Goal: Task Accomplishment & Management: Manage account settings

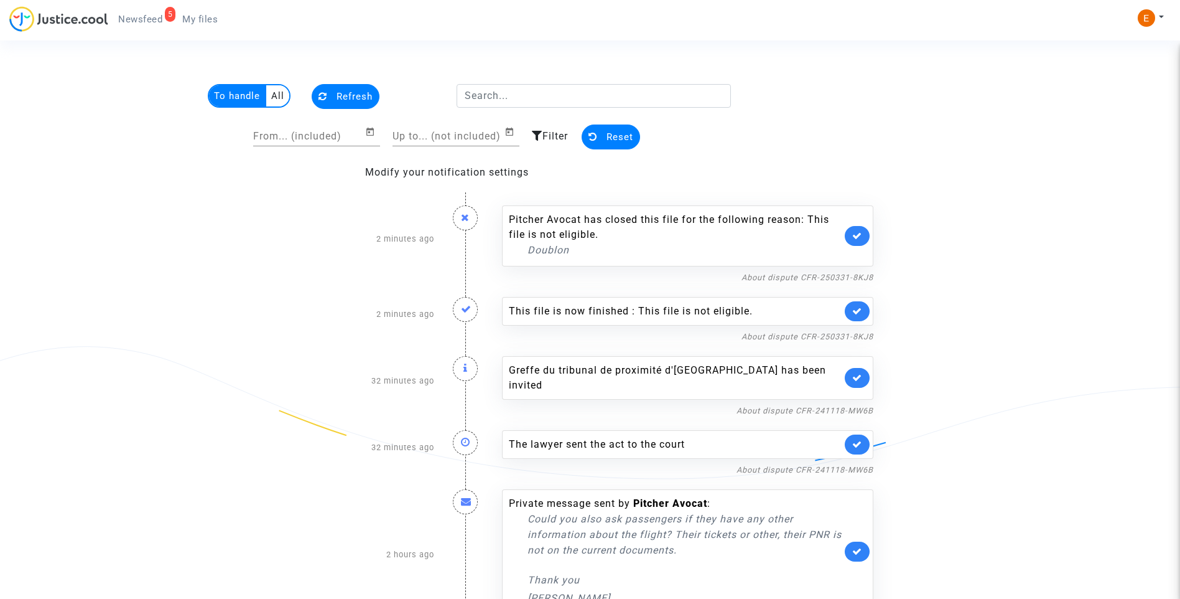
scroll to position [19, 0]
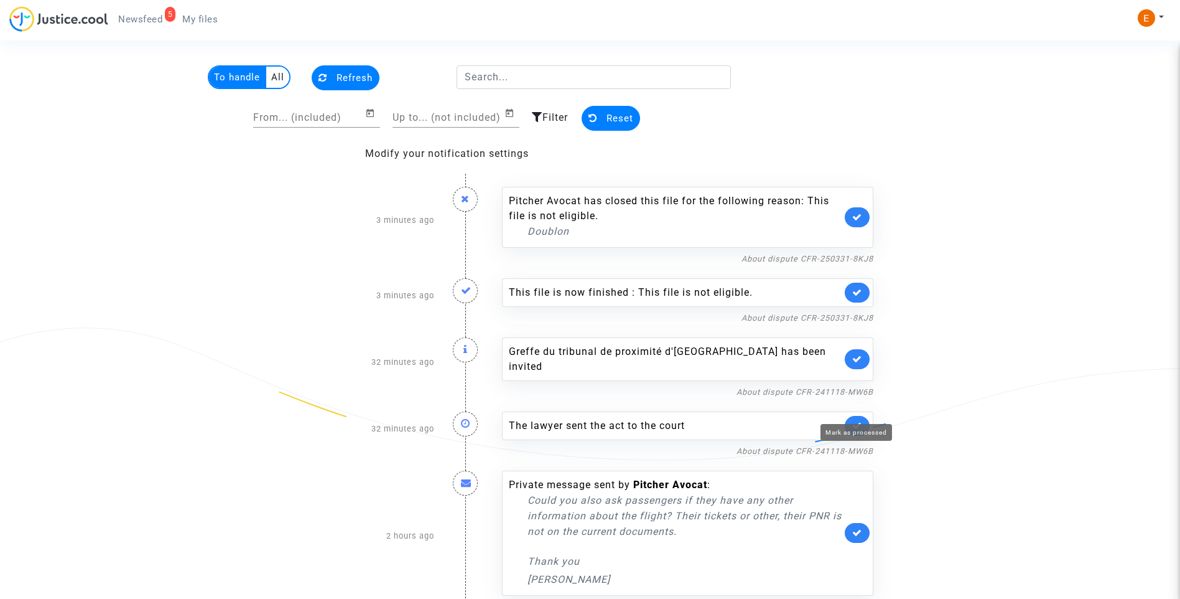
click at [858, 421] on icon at bounding box center [857, 425] width 10 height 9
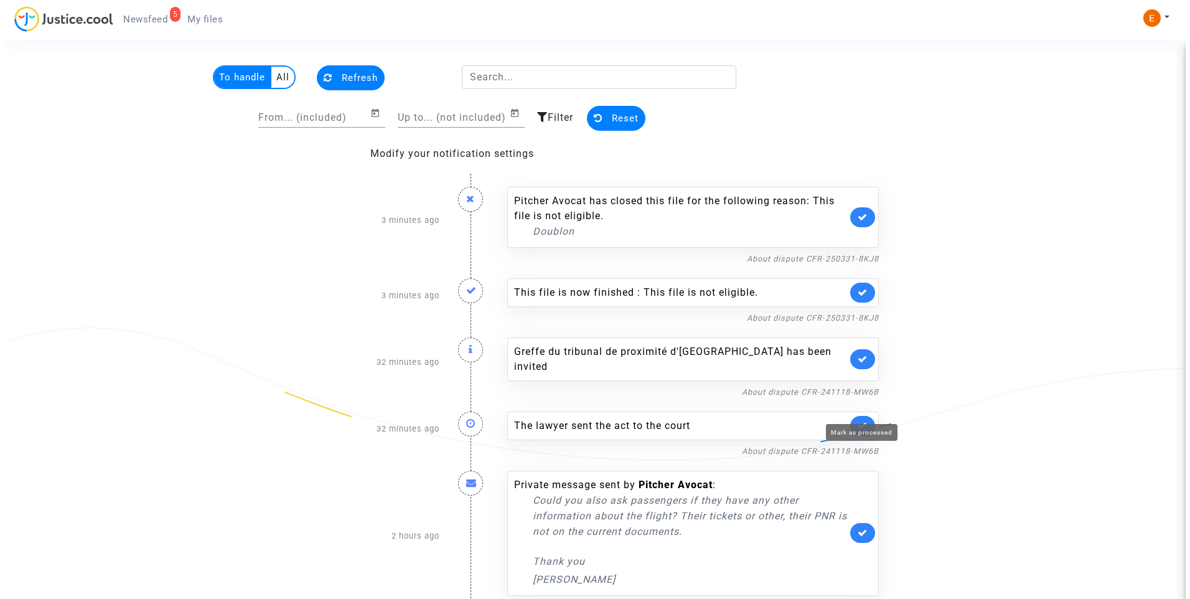
scroll to position [0, 0]
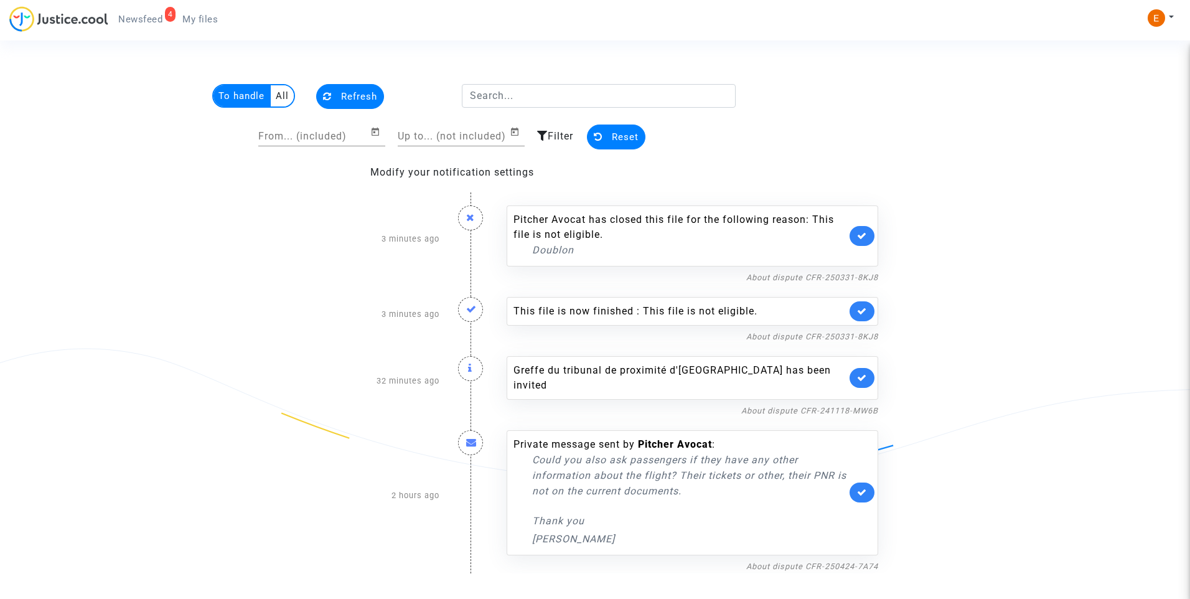
click at [857, 377] on link at bounding box center [861, 378] width 25 height 20
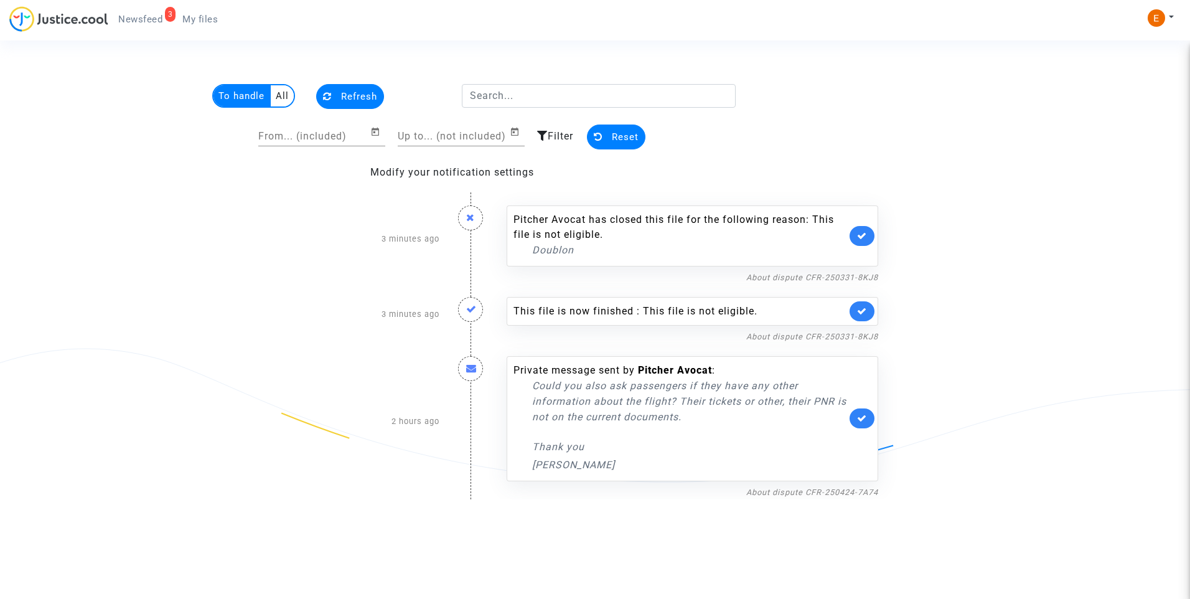
click at [805, 485] on nf-filterlink "About dispute CFR-250424-7A74" at bounding box center [812, 491] width 132 height 12
click at [805, 493] on link "About dispute CFR-250424-7A74" at bounding box center [812, 491] width 132 height 9
click at [867, 414] on link at bounding box center [861, 418] width 25 height 20
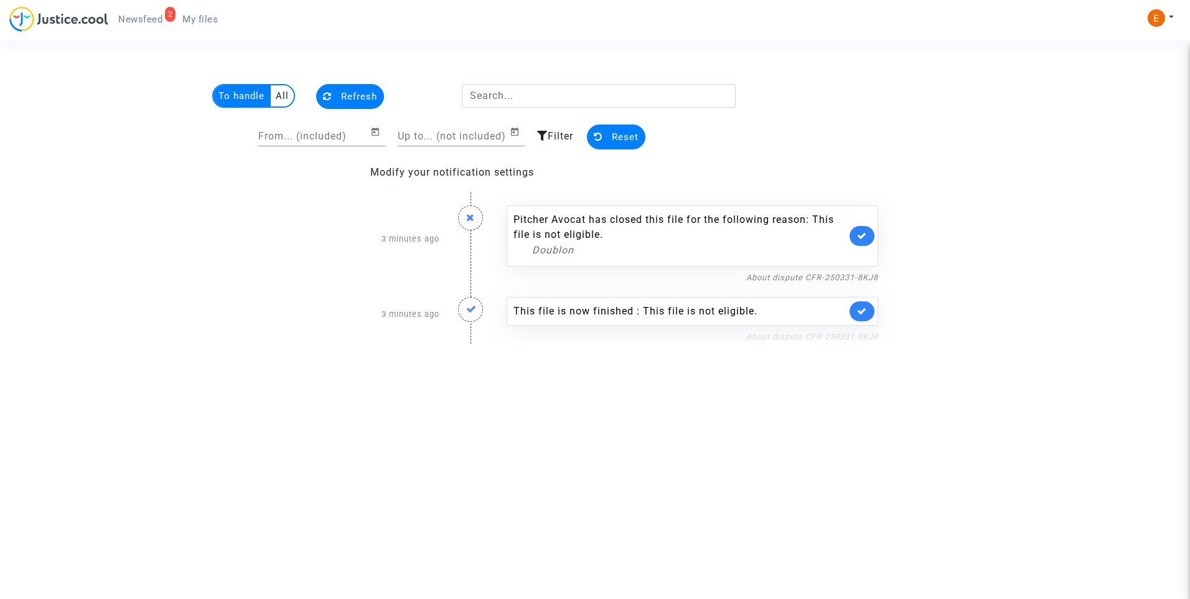
click at [864, 335] on link "About dispute CFR-250331-8KJ8" at bounding box center [812, 336] width 132 height 9
click at [866, 305] on link at bounding box center [861, 311] width 25 height 20
click at [866, 238] on icon at bounding box center [862, 235] width 10 height 9
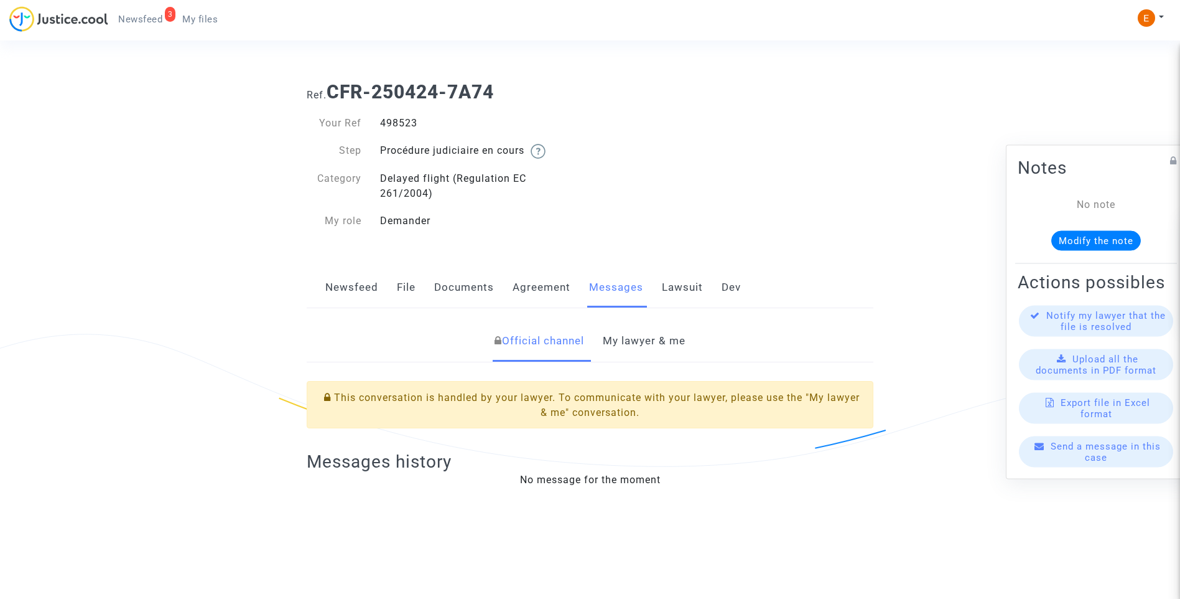
click at [661, 335] on link "My lawyer & me" at bounding box center [644, 340] width 83 height 41
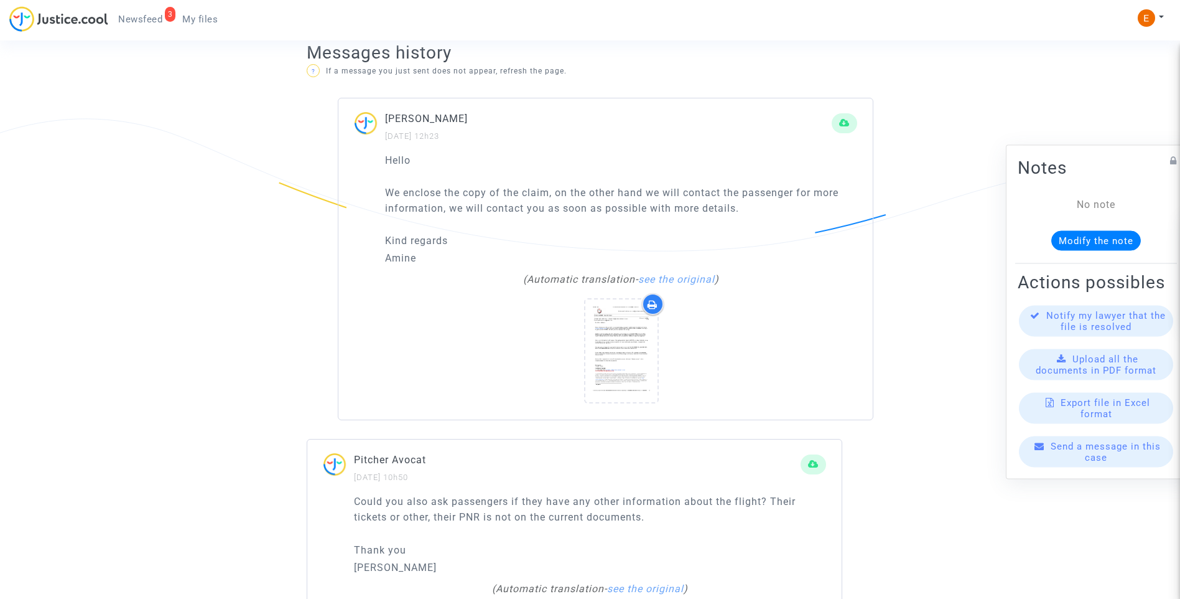
scroll to position [871, 0]
click at [600, 338] on div at bounding box center [621, 352] width 72 height 40
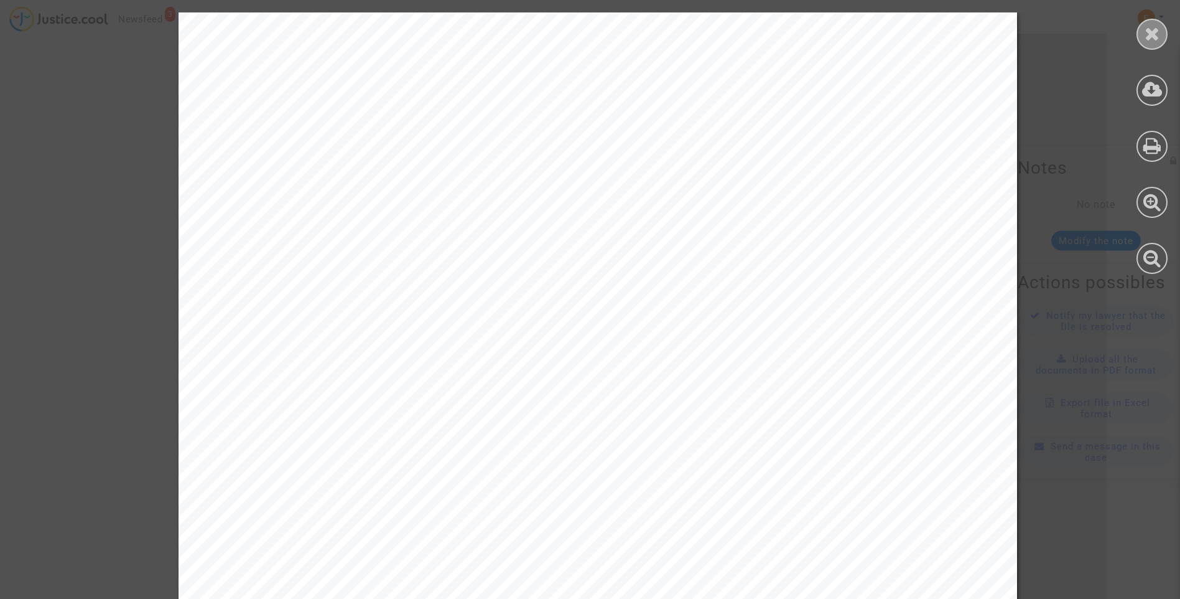
click at [1157, 37] on icon at bounding box center [1153, 33] width 16 height 19
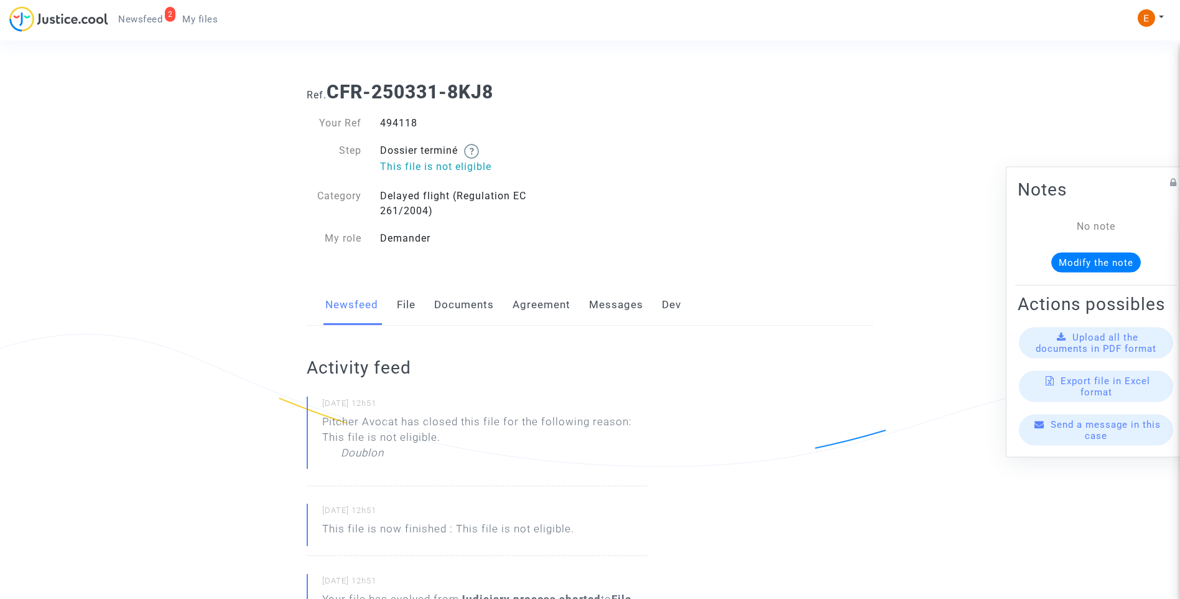
click at [401, 128] on div "494118" at bounding box center [481, 123] width 220 height 15
copy div "494118"
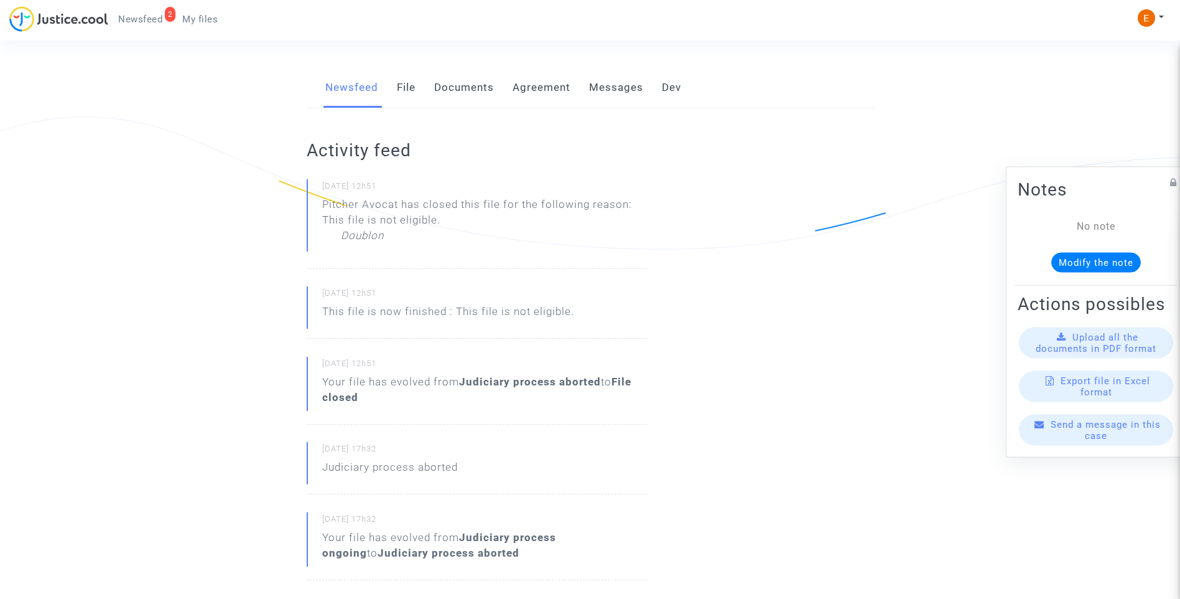
scroll to position [187, 0]
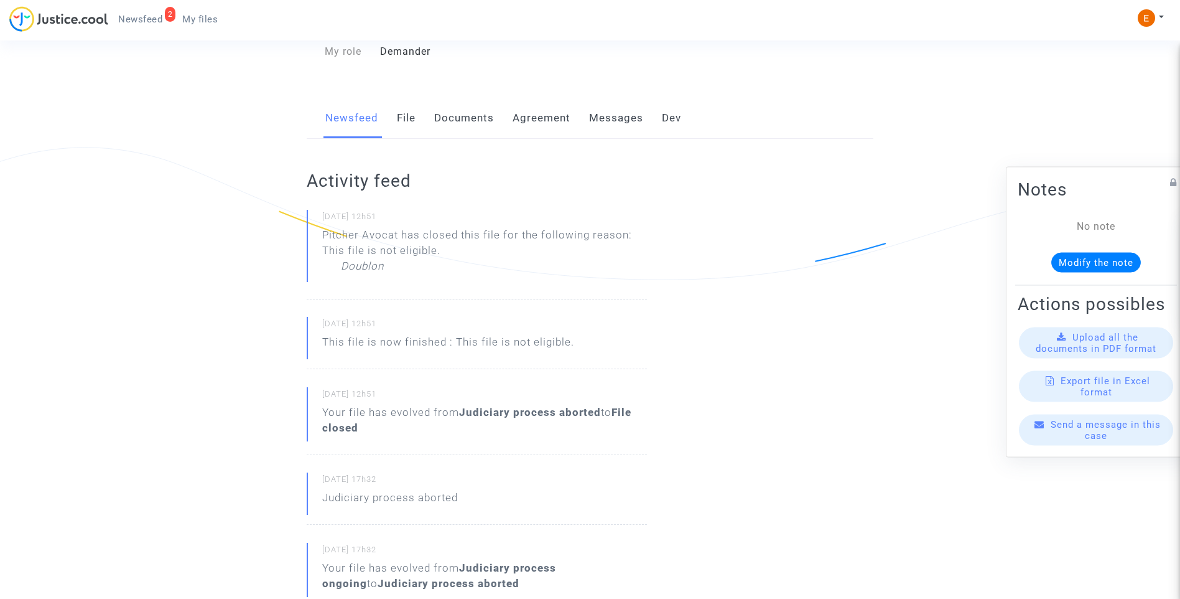
click at [372, 269] on p "Doublon" at bounding box center [362, 269] width 43 height 22
click at [554, 276] on div "Duplicado" at bounding box center [494, 269] width 306 height 22
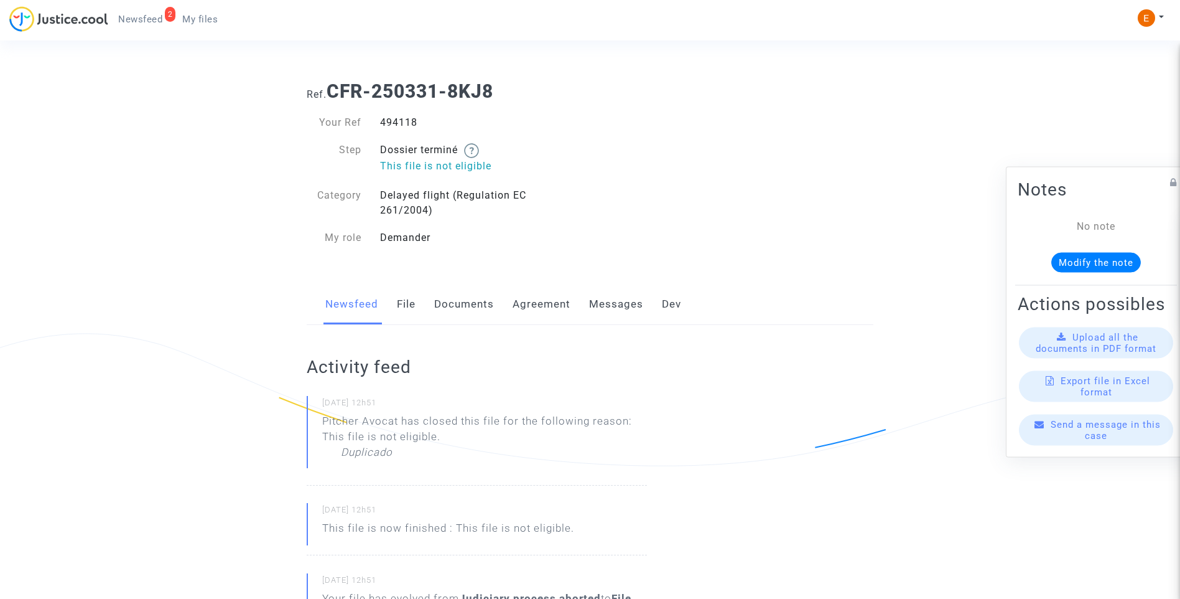
scroll to position [0, 0]
click at [628, 300] on link "Messages" at bounding box center [616, 304] width 54 height 41
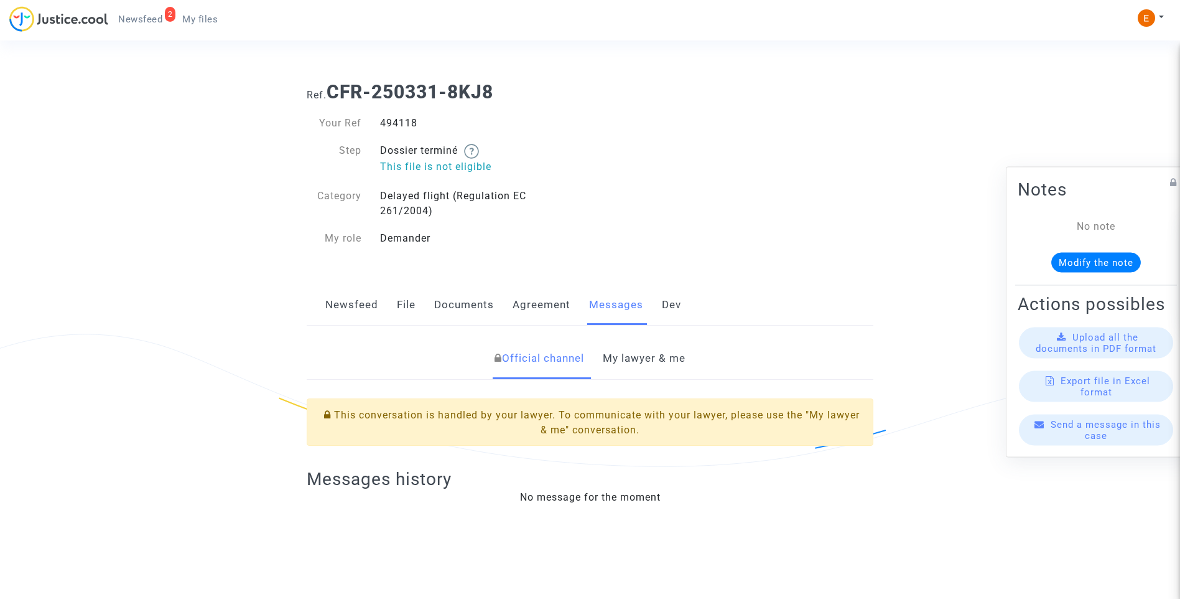
click at [686, 359] on link "My lawyer & me" at bounding box center [644, 358] width 83 height 41
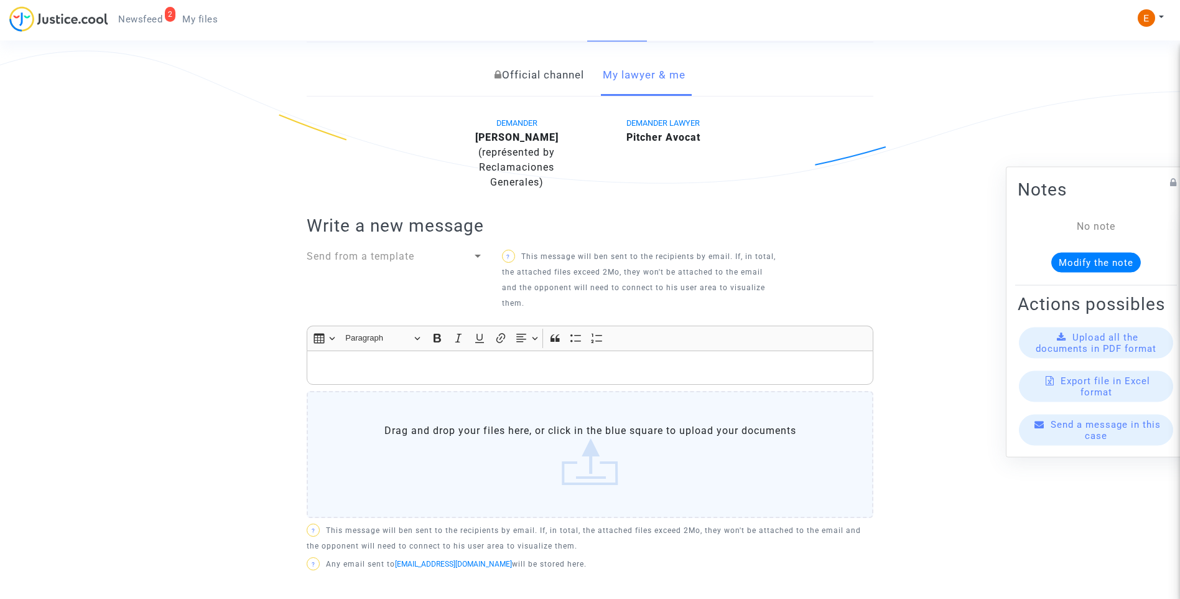
scroll to position [70, 0]
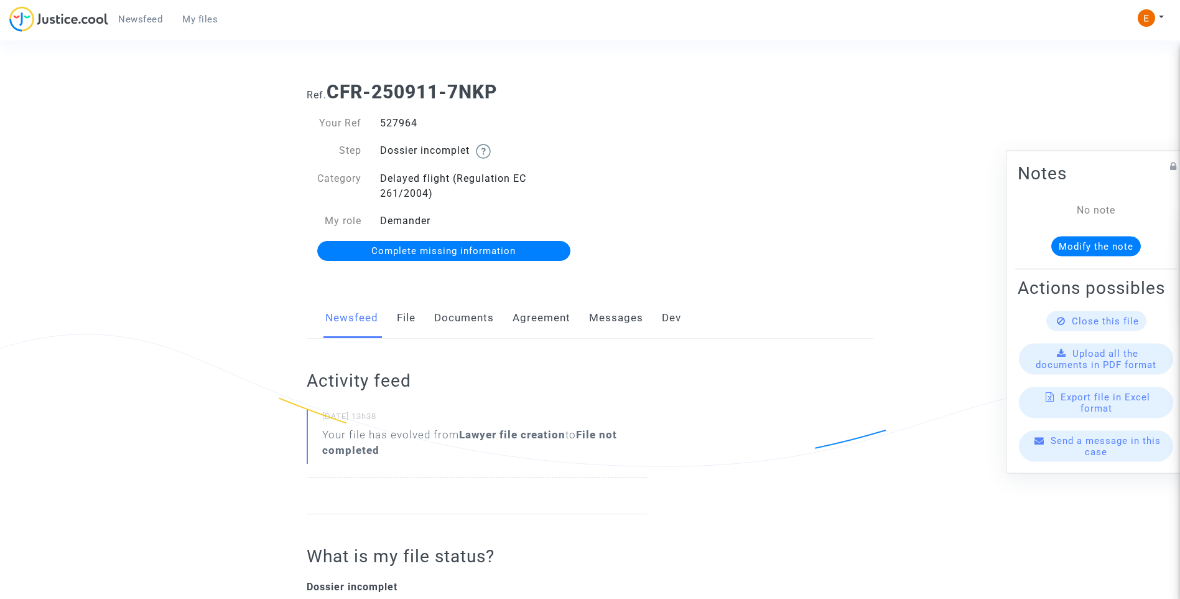
drag, startPoint x: 0, startPoint y: 0, endPoint x: 408, endPoint y: 320, distance: 518.5
click at [409, 320] on link "File" at bounding box center [406, 317] width 19 height 41
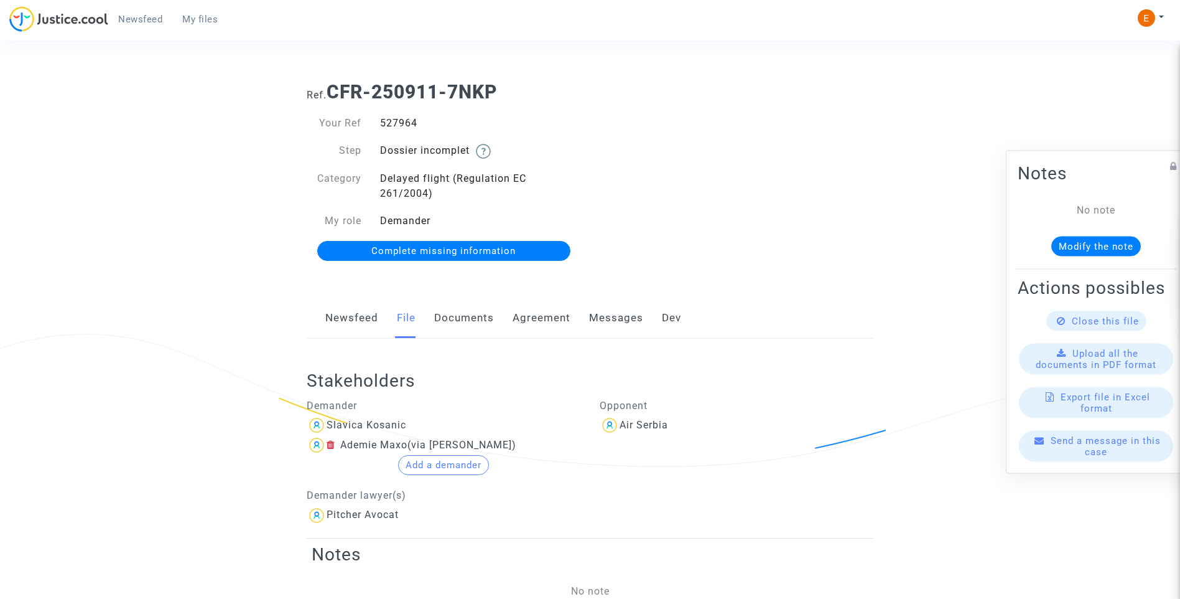
scroll to position [62, 0]
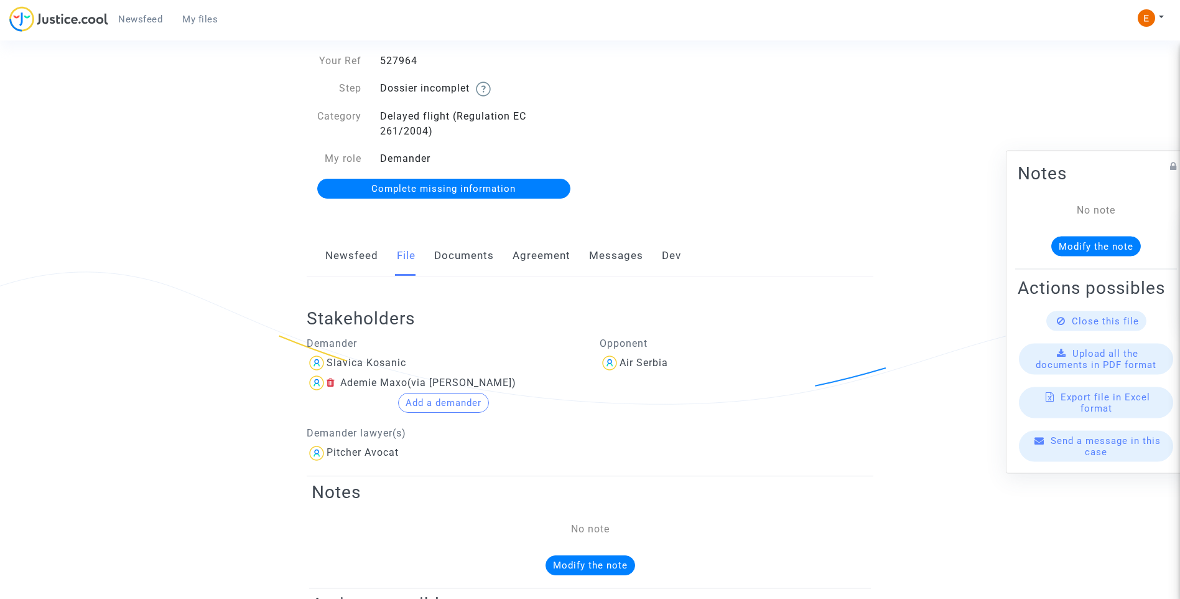
click at [477, 255] on link "Documents" at bounding box center [464, 255] width 60 height 41
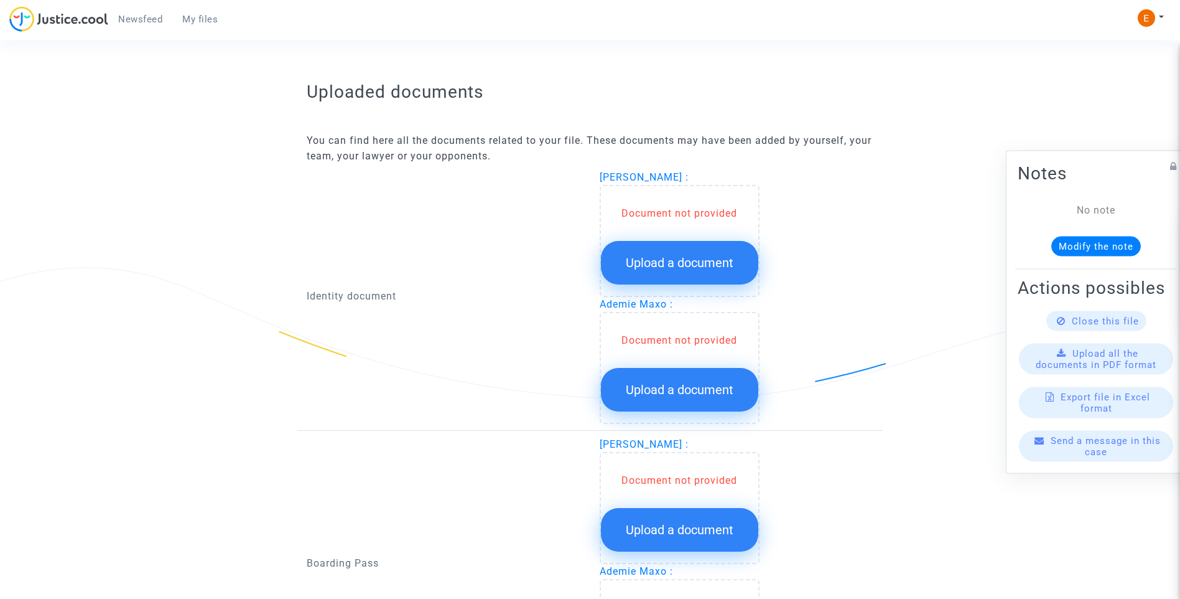
scroll to position [747, 0]
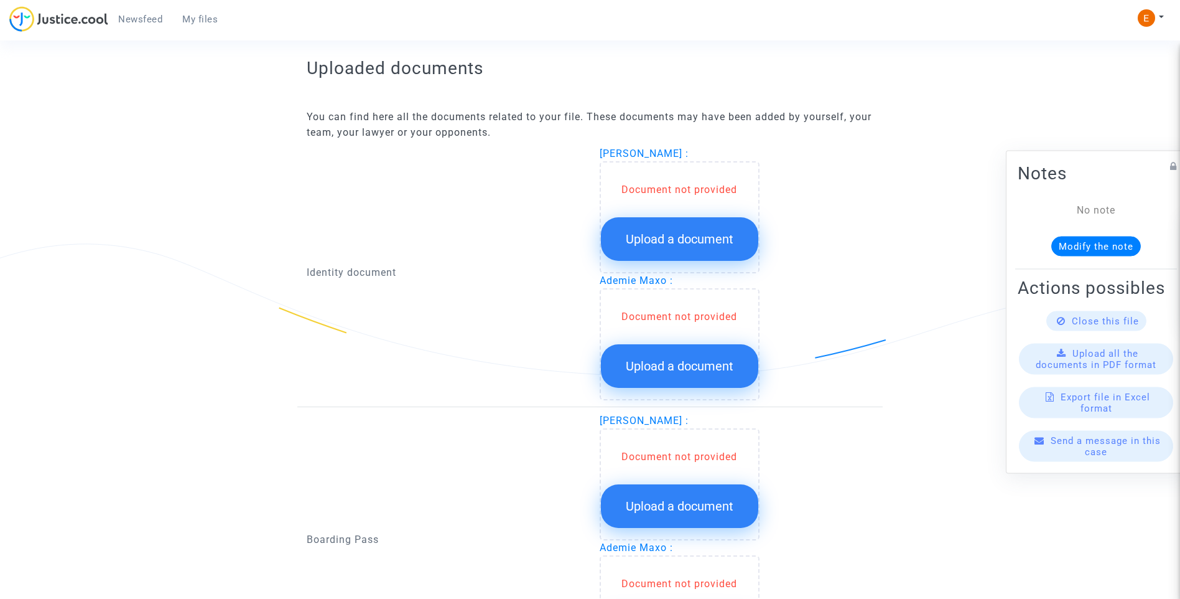
click at [674, 245] on span "Upload a document" at bounding box center [680, 238] width 108 height 15
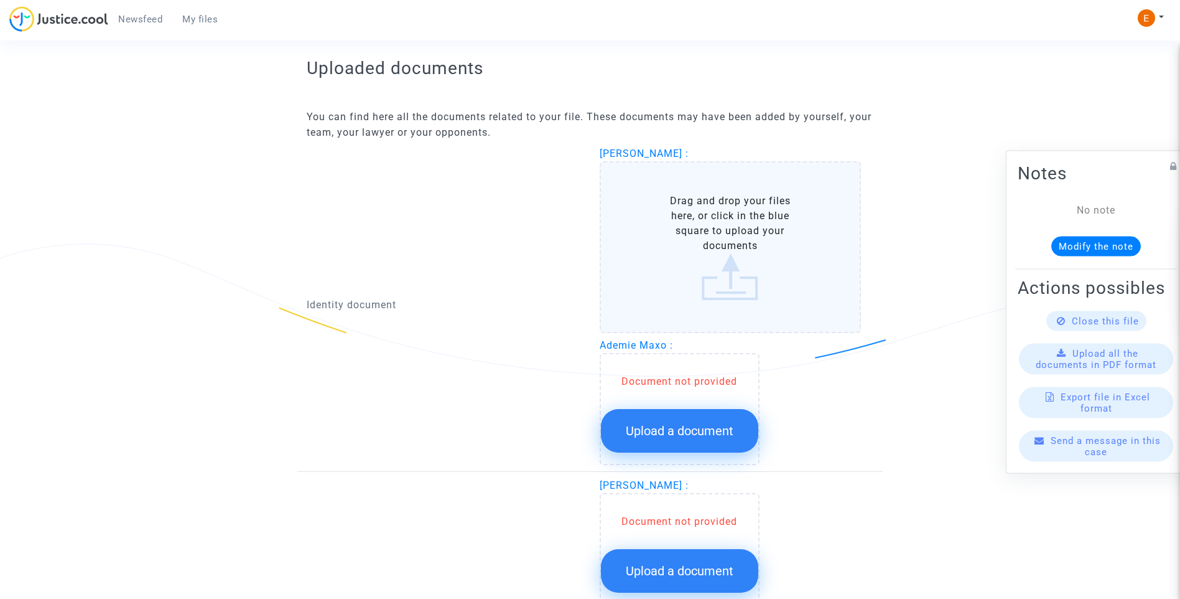
click at [721, 425] on span "Upload a document" at bounding box center [680, 430] width 108 height 15
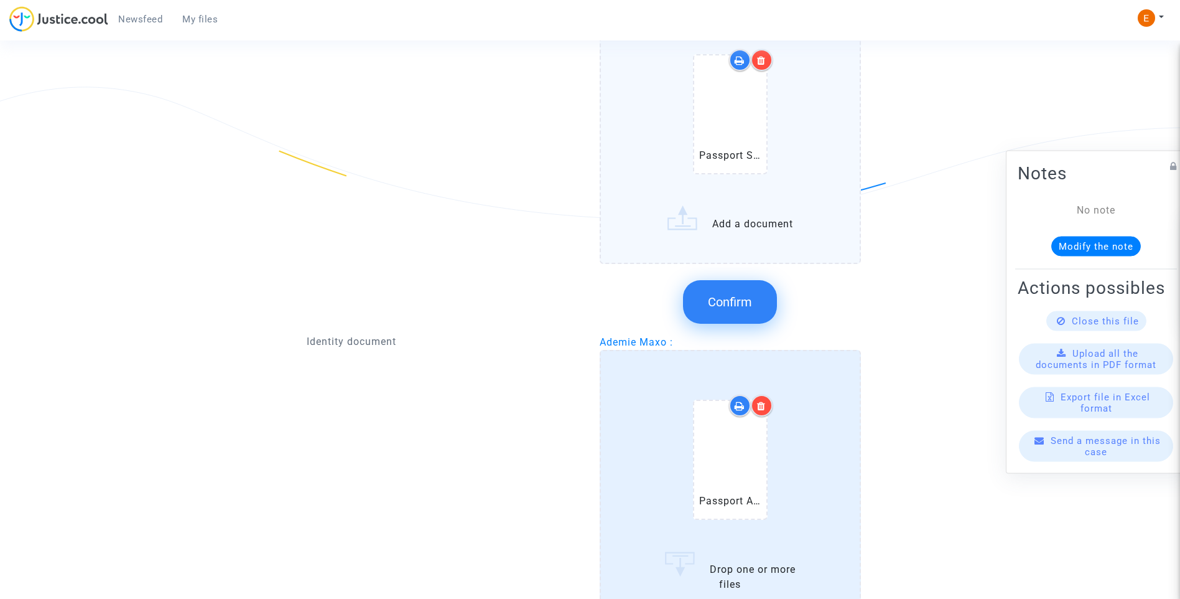
scroll to position [940, 0]
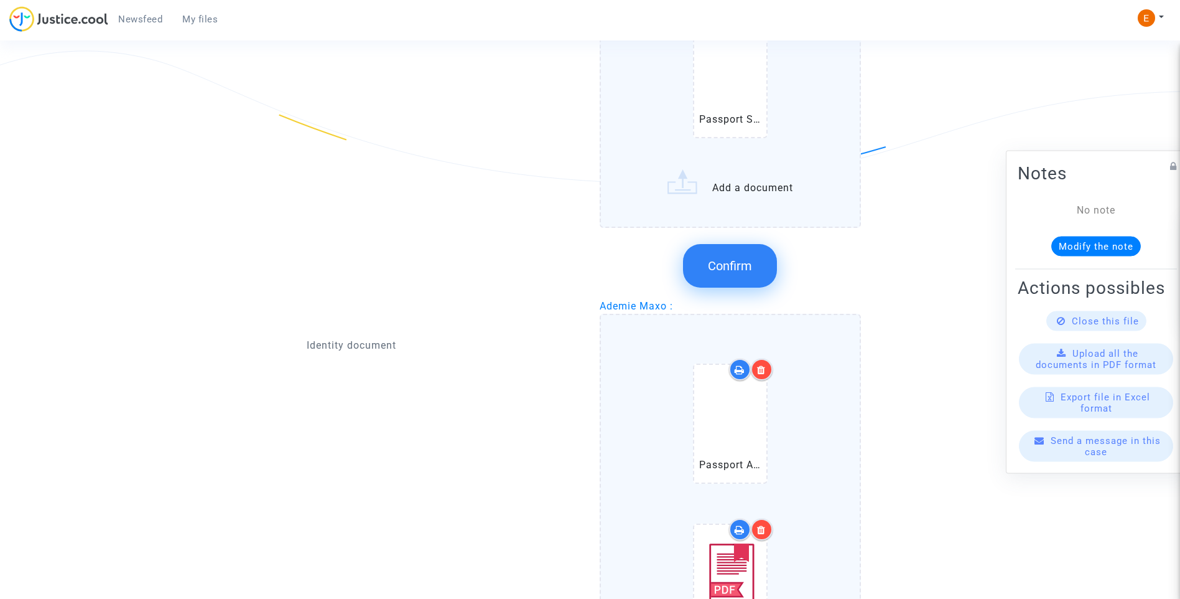
click at [745, 269] on span "Confirm" at bounding box center [730, 265] width 44 height 15
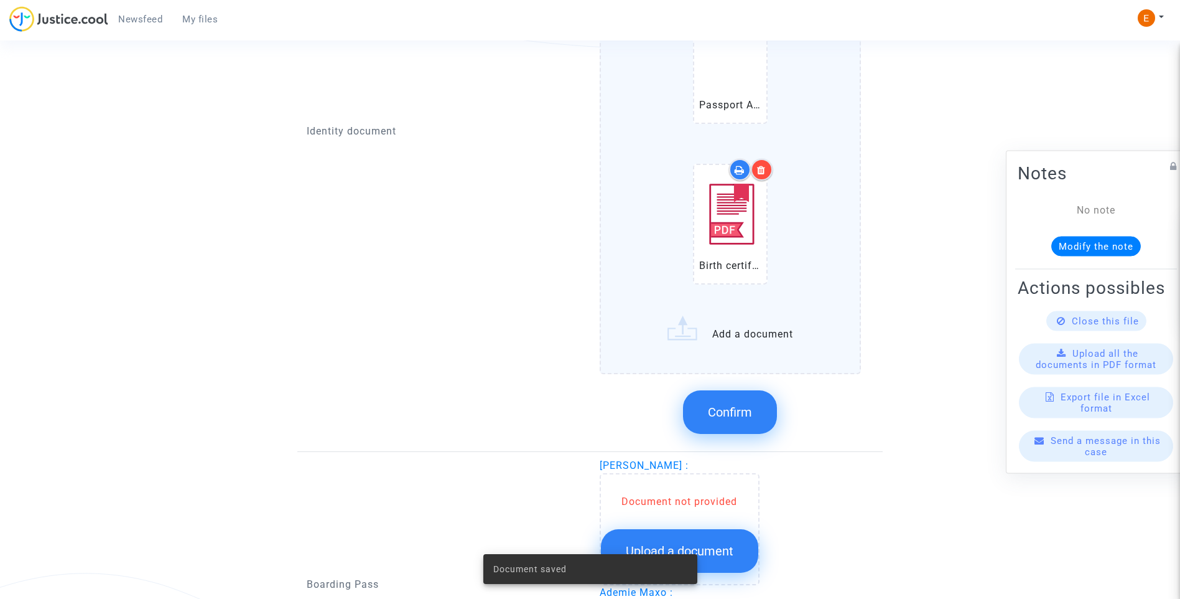
scroll to position [1126, 0]
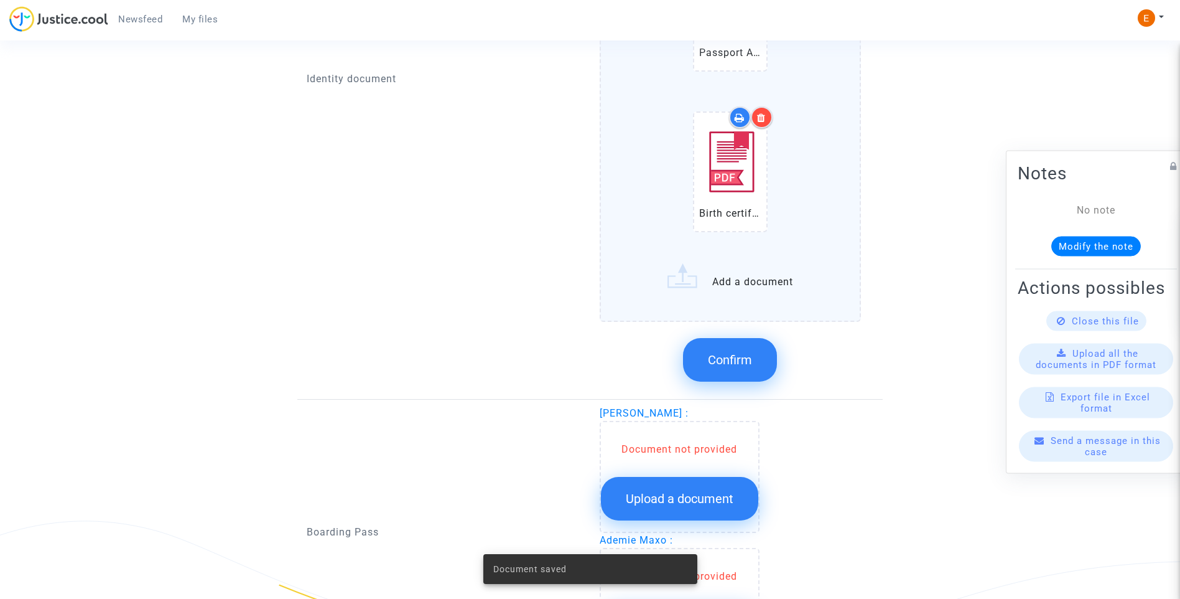
click at [746, 358] on span "Confirm" at bounding box center [730, 359] width 44 height 15
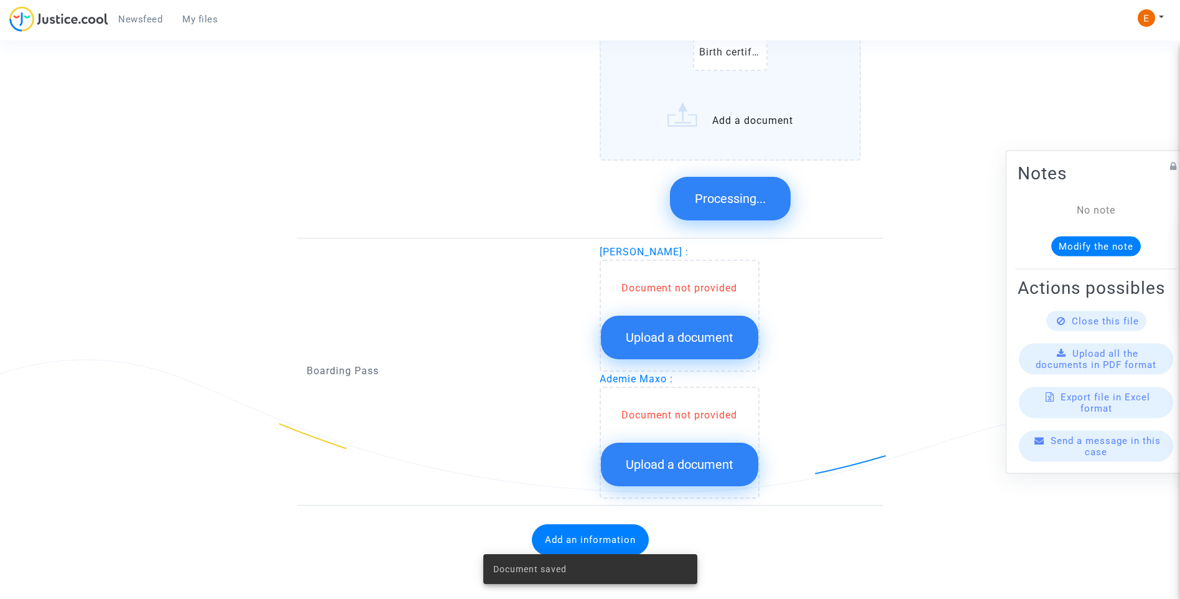
scroll to position [1288, 0]
click at [727, 319] on button "Upload a document" at bounding box center [679, 337] width 157 height 44
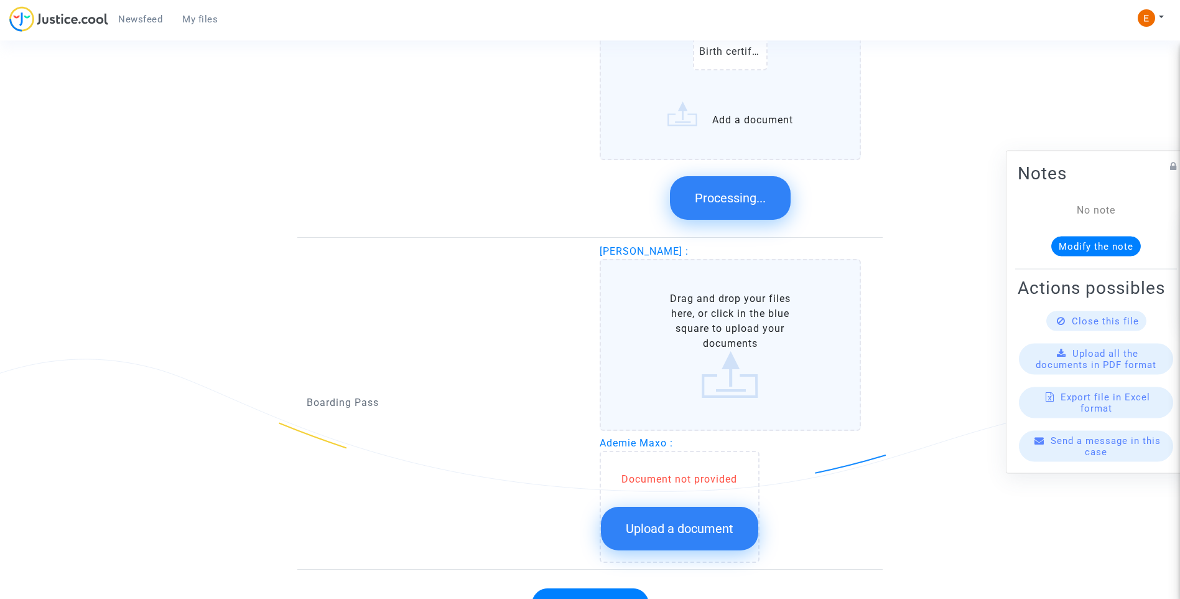
click at [719, 521] on span "Upload a document" at bounding box center [680, 528] width 108 height 15
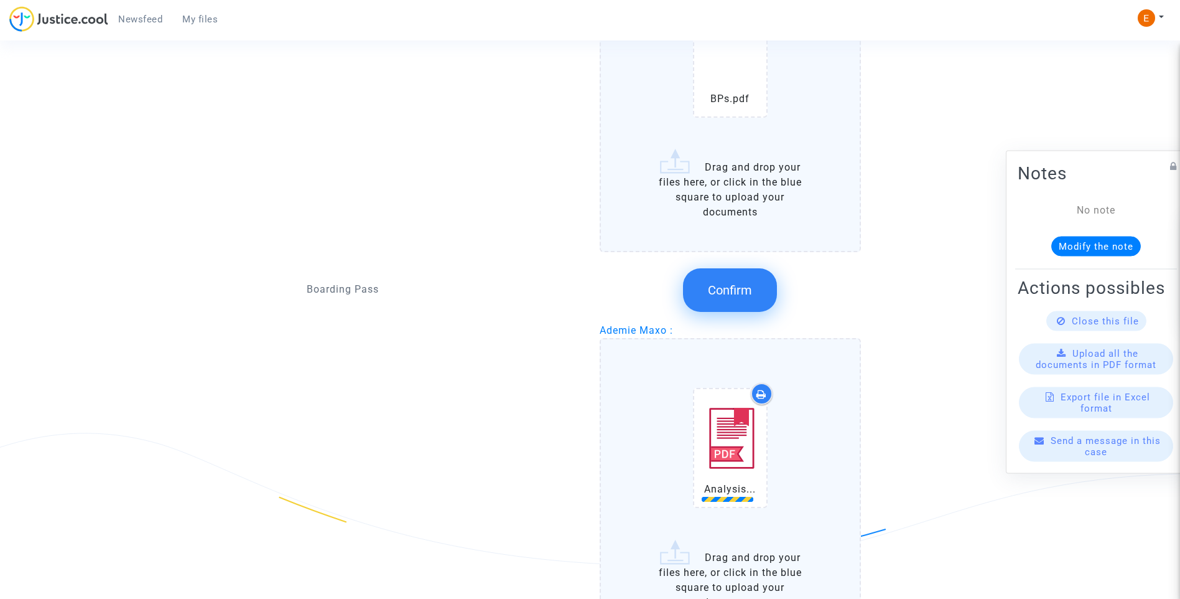
scroll to position [1039, 0]
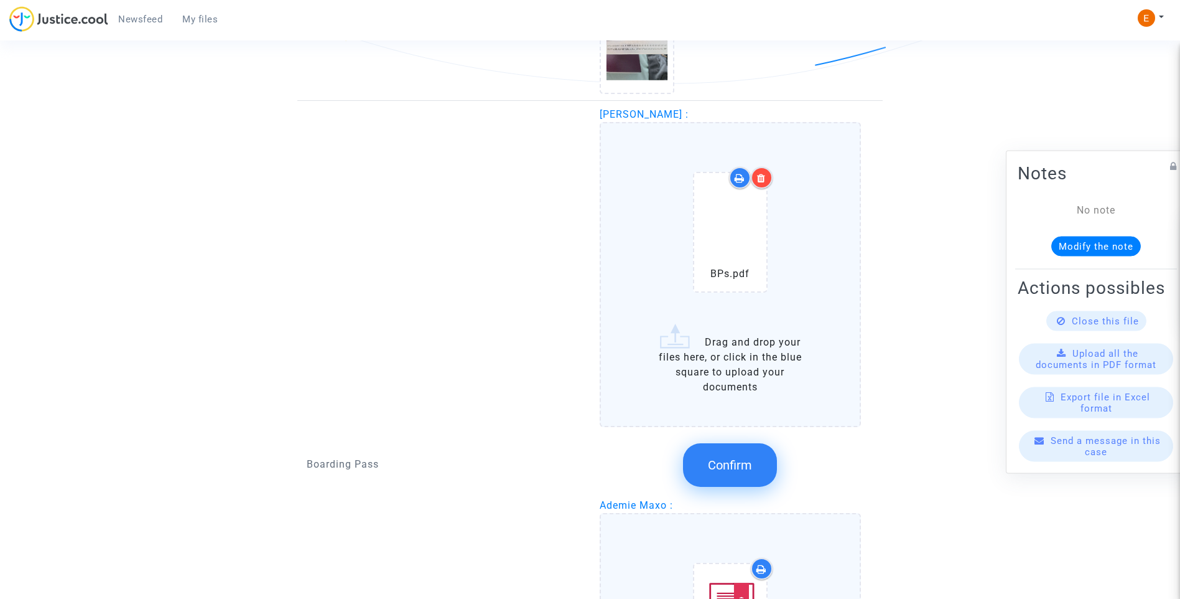
click at [763, 184] on div at bounding box center [762, 178] width 22 height 22
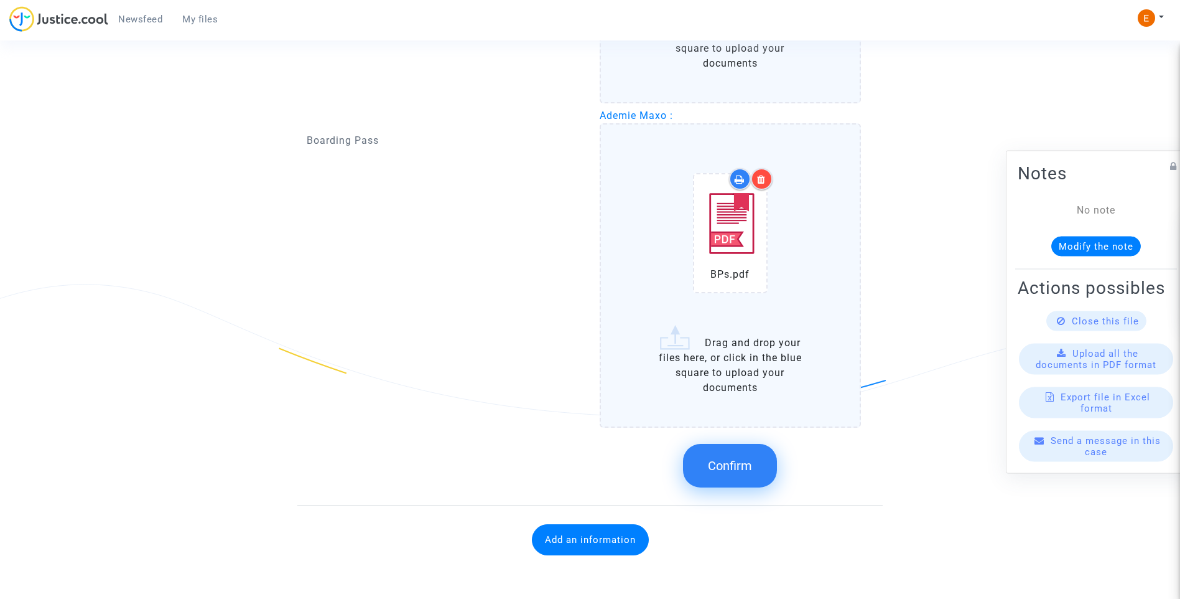
scroll to position [1363, 0]
click at [745, 461] on span "Confirm" at bounding box center [730, 464] width 44 height 15
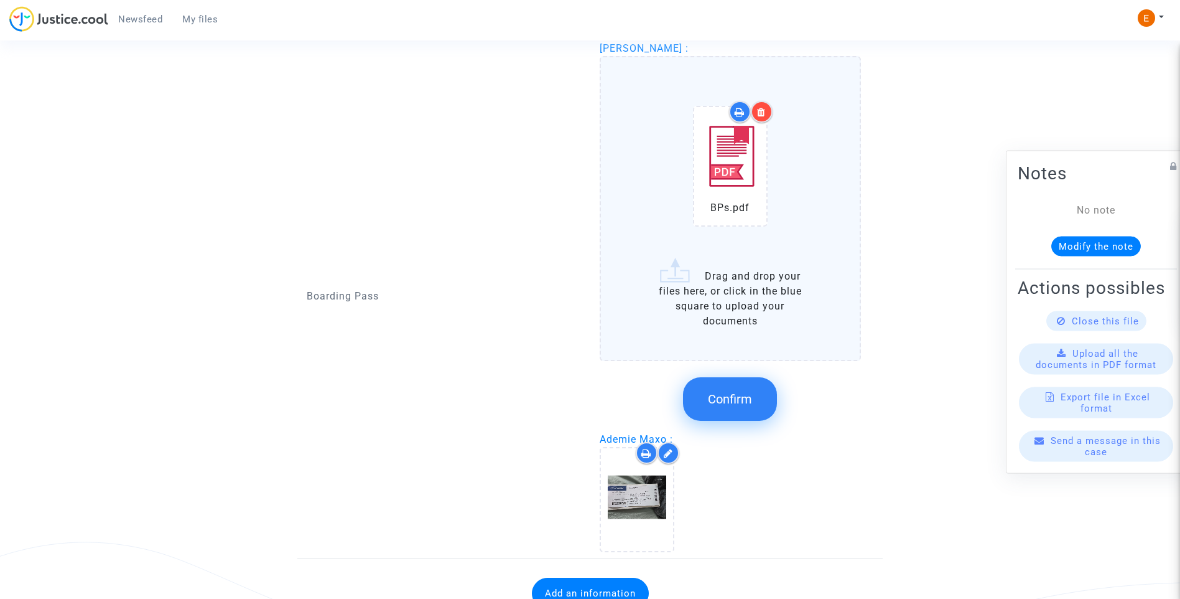
scroll to position [1035, 0]
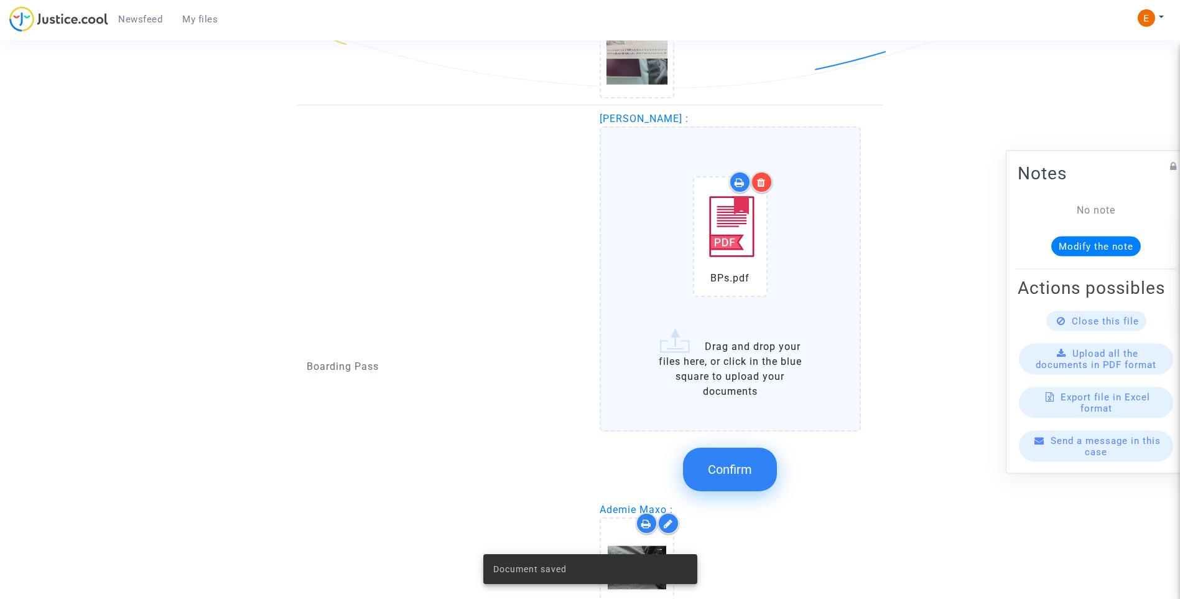
click at [750, 457] on button "Confirm" at bounding box center [730, 469] width 94 height 44
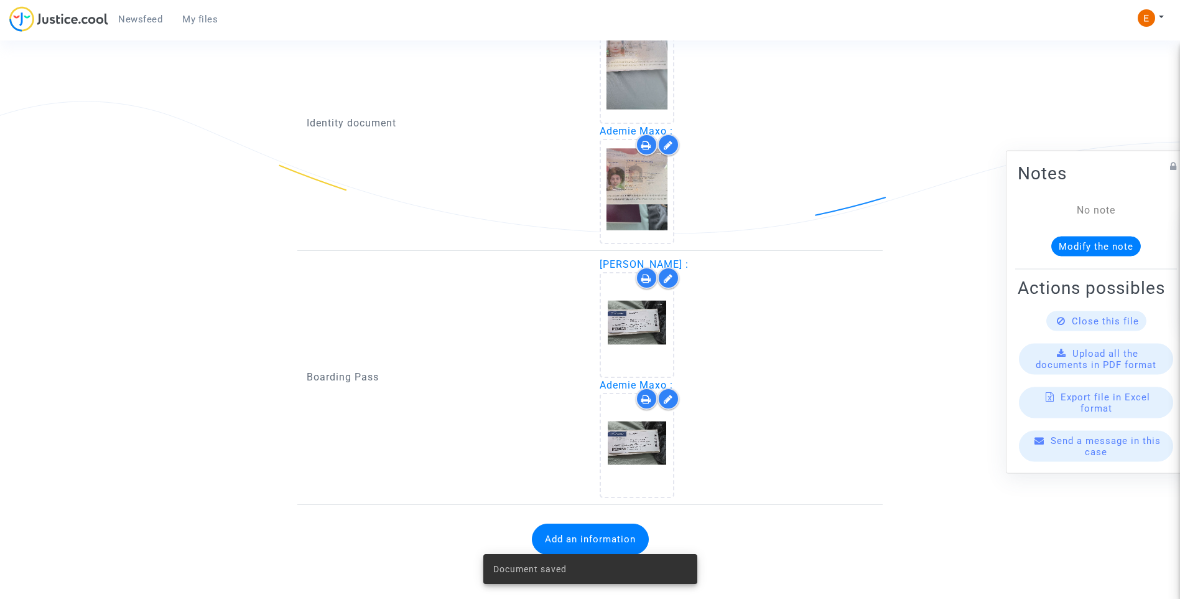
scroll to position [889, 0]
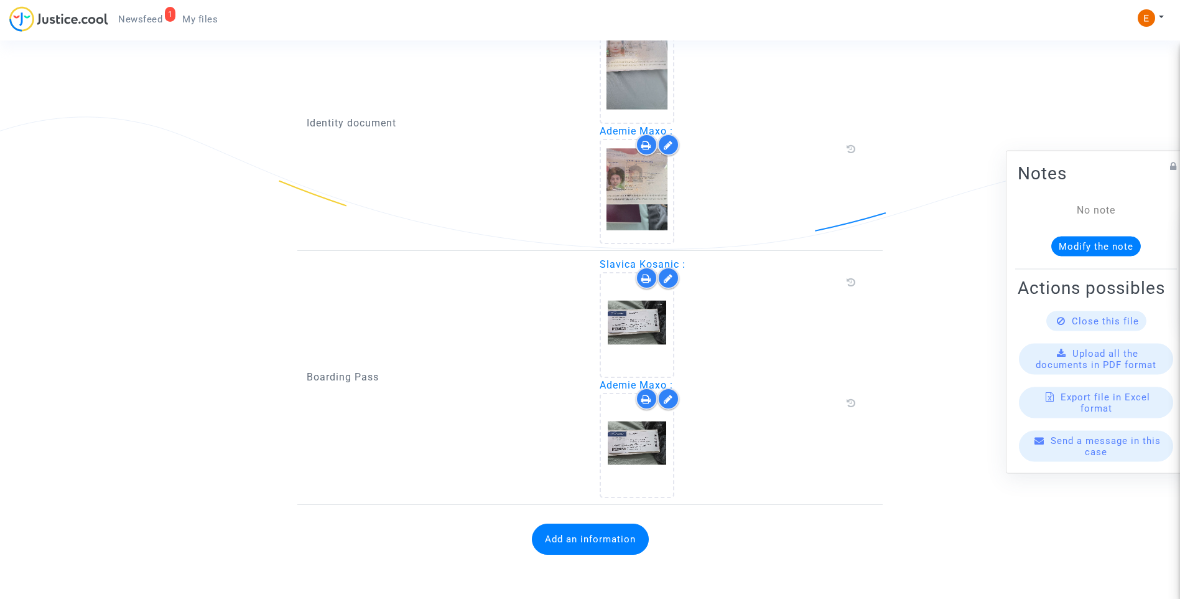
click at [619, 542] on button "Add an information" at bounding box center [590, 538] width 117 height 31
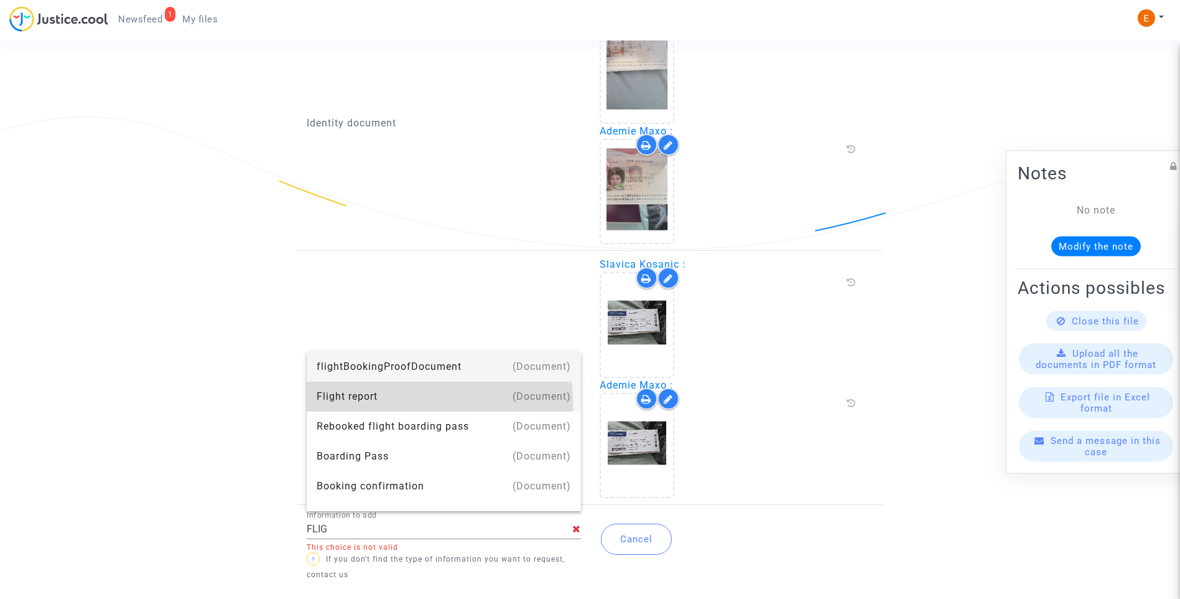
click at [416, 402] on div "Flight report" at bounding box center [444, 396] width 254 height 30
type input "Flight report"
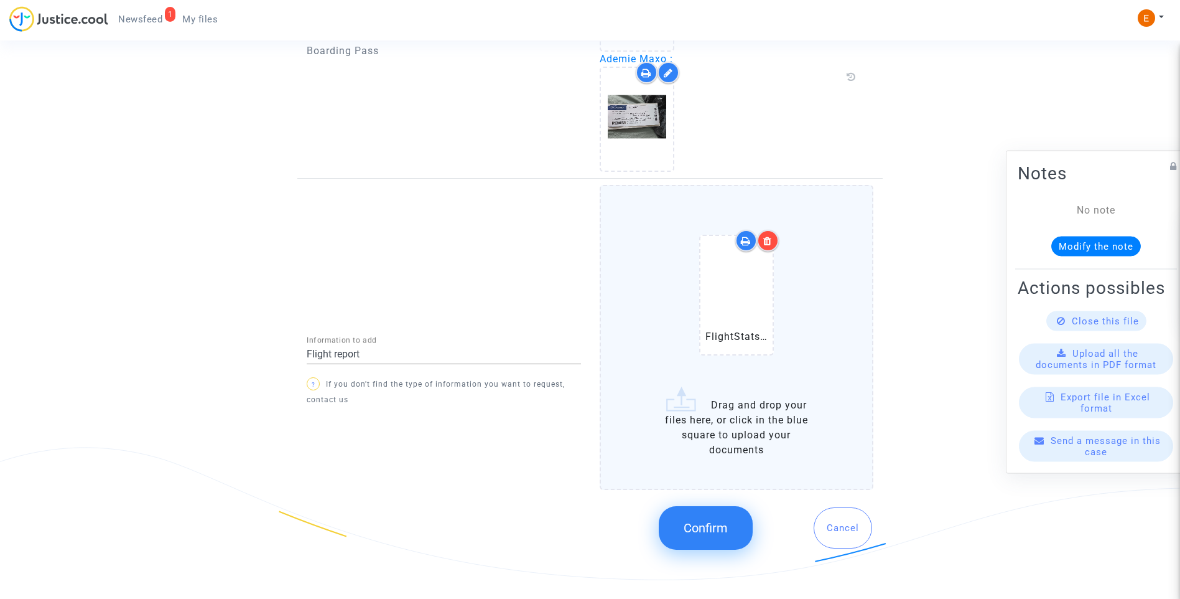
click at [710, 510] on button "Confirm" at bounding box center [706, 528] width 94 height 44
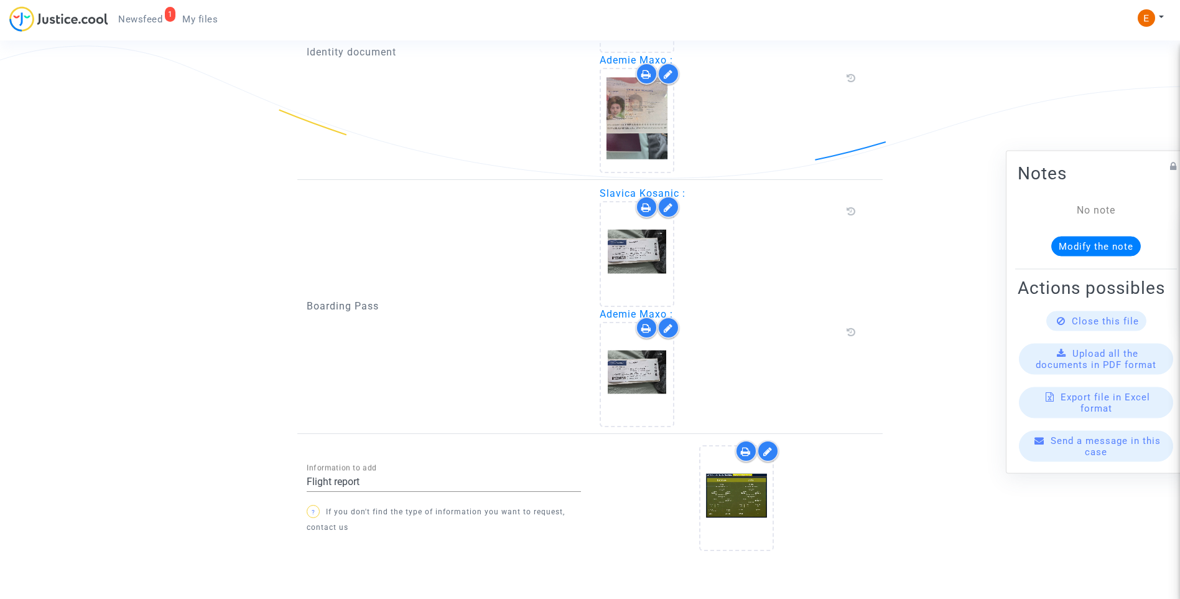
scroll to position [992, 0]
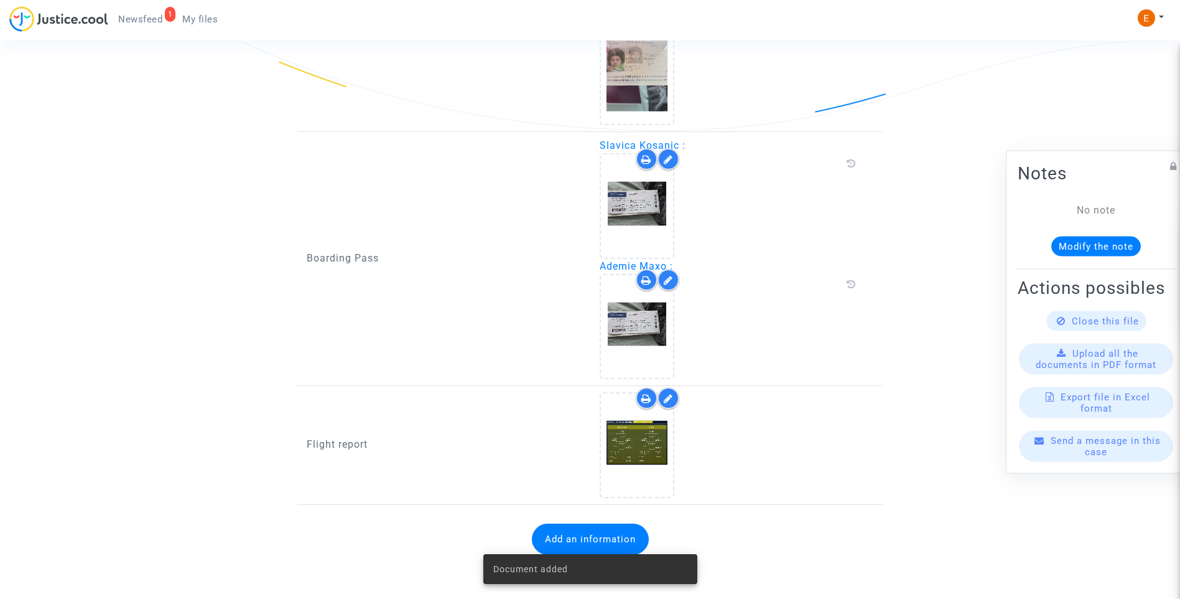
click at [154, 18] on span "Newsfeed" at bounding box center [140, 19] width 44 height 11
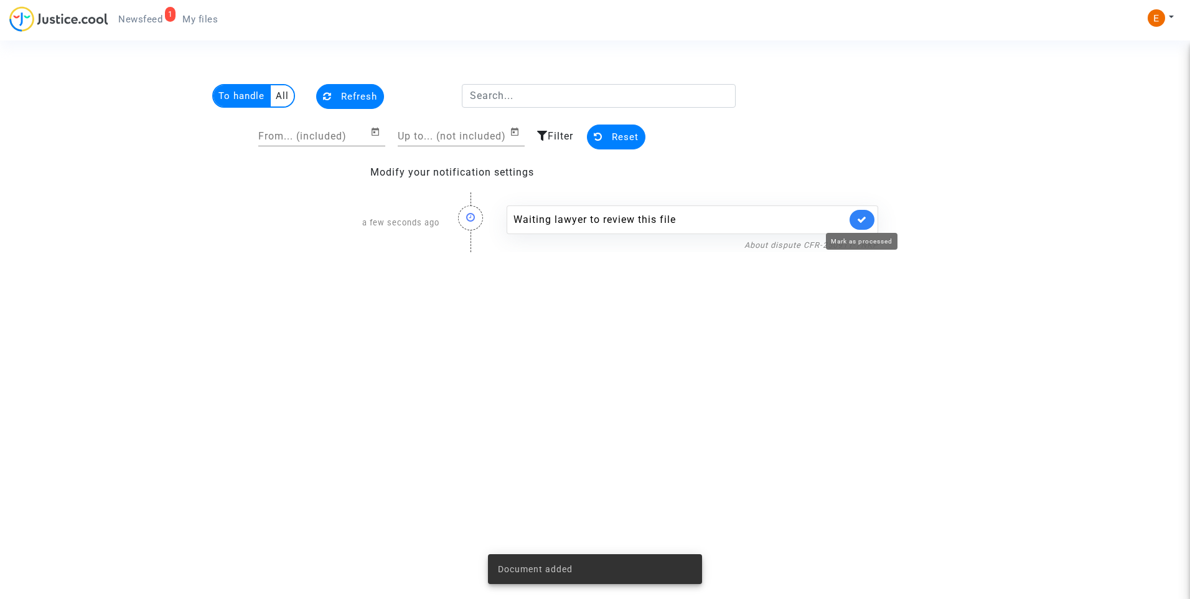
click at [862, 220] on icon at bounding box center [862, 219] width 10 height 9
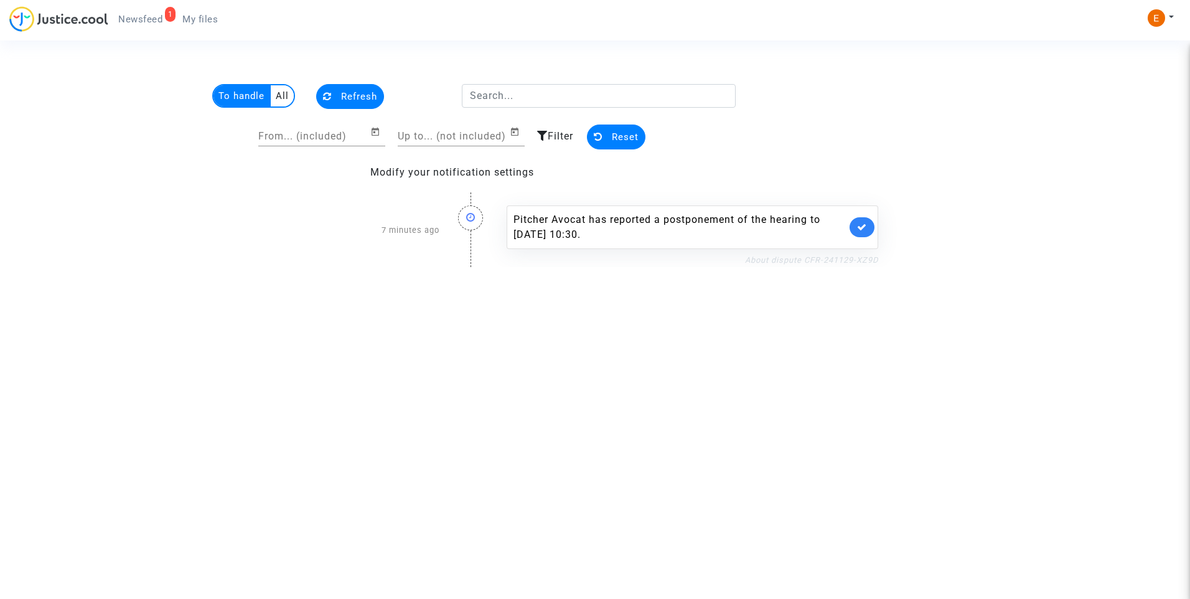
click at [848, 257] on link "About dispute CFR-241129-XZ9D" at bounding box center [811, 259] width 133 height 9
click at [851, 231] on link at bounding box center [861, 227] width 25 height 20
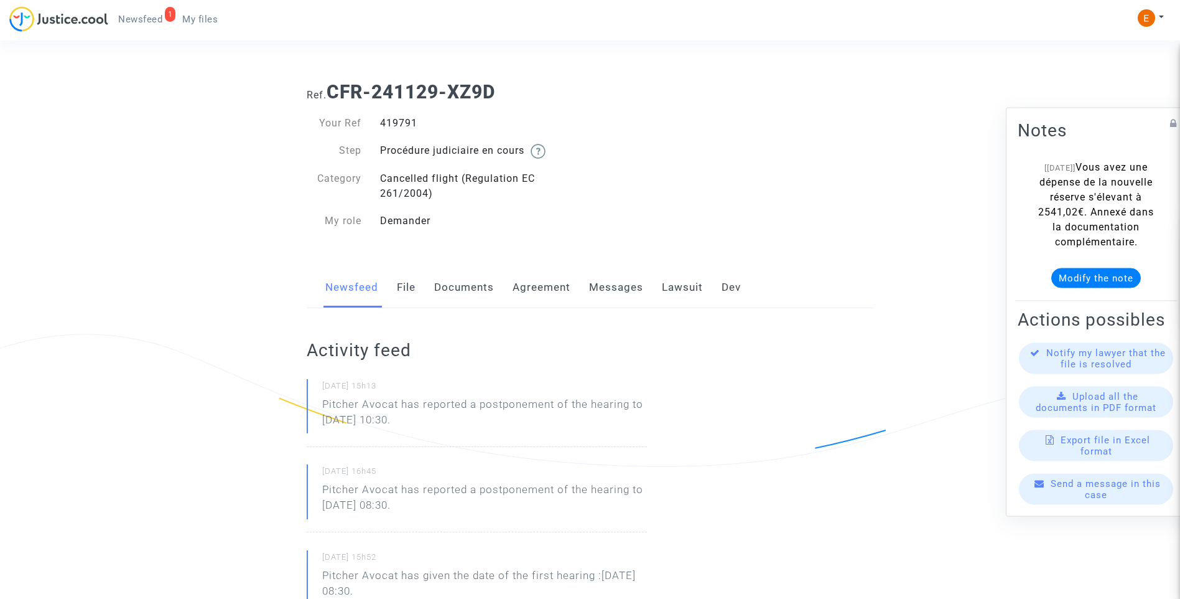
click at [409, 123] on div "419791" at bounding box center [481, 123] width 220 height 15
copy div "419791"
drag, startPoint x: 475, startPoint y: 422, endPoint x: 308, endPoint y: 408, distance: 168.0
click at [308, 408] on div "[DATE] 15h13 Pitcher Avocat has reported a postponement of the hearing to [DATE…" at bounding box center [477, 413] width 340 height 68
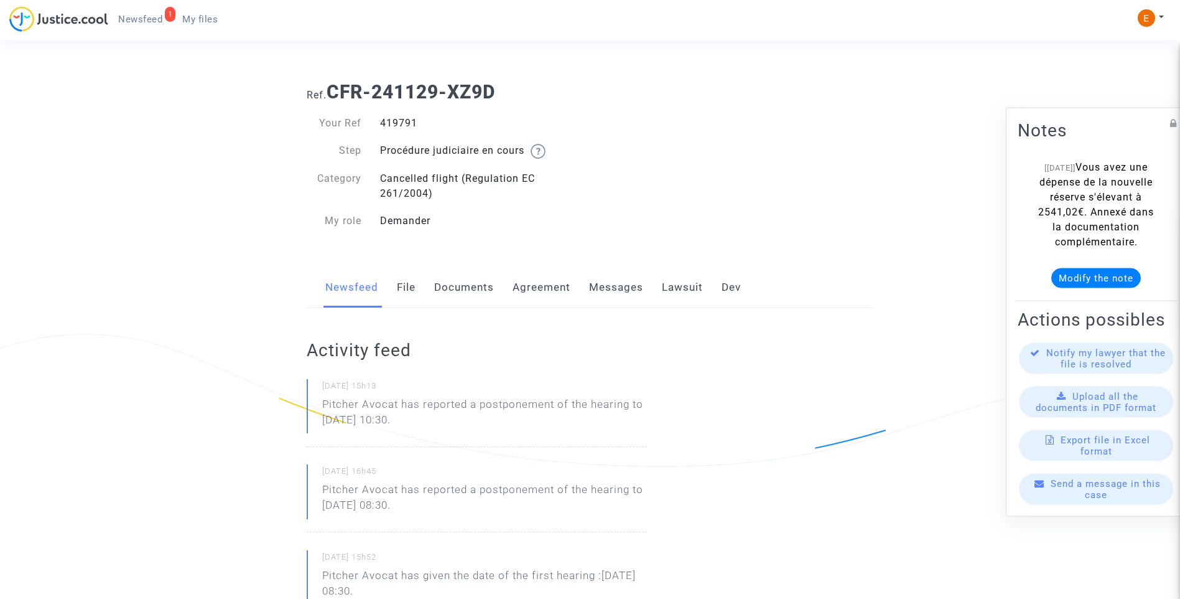
drag, startPoint x: 308, startPoint y: 408, endPoint x: 363, endPoint y: 417, distance: 55.5
click at [409, 410] on p "Pitcher Avocat ha informado de un aplazamiento de la audiencia hasta el 12 de n…" at bounding box center [484, 414] width 325 height 37
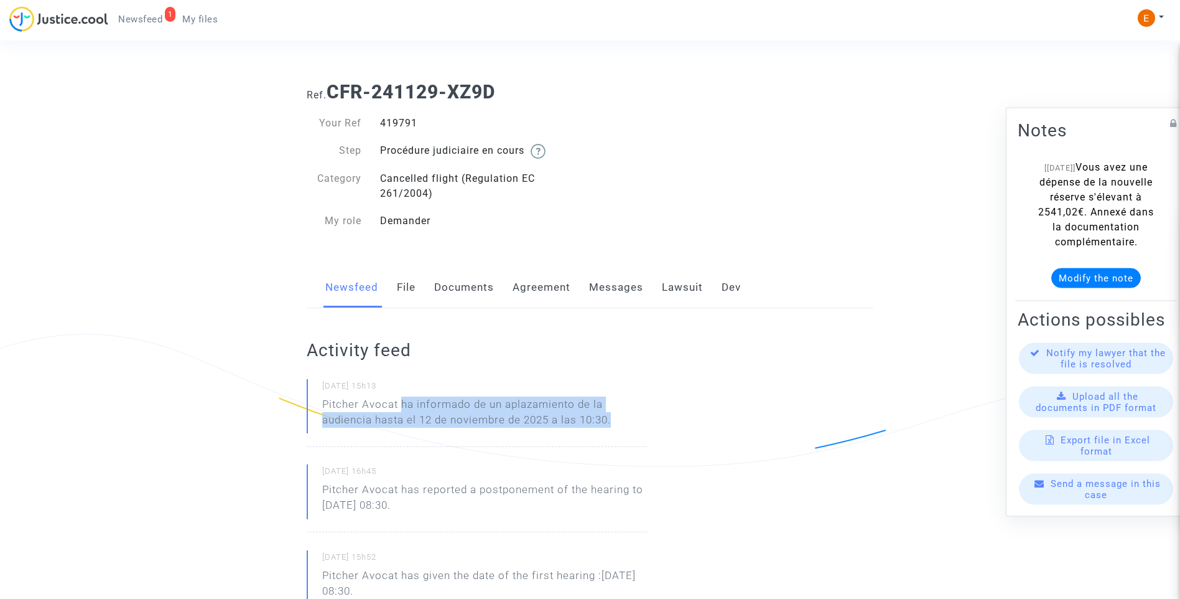
drag, startPoint x: 402, startPoint y: 401, endPoint x: 630, endPoint y: 423, distance: 228.8
click at [630, 423] on p "Pitcher Avocat ha informado de un aplazamiento de la audiencia hasta el 12 de n…" at bounding box center [484, 414] width 325 height 37
drag, startPoint x: 630, startPoint y: 423, endPoint x: 608, endPoint y: 423, distance: 21.8
copy p "ha informado de un aplazamiento de la audiencia hasta el 12 de noviembre de 202…"
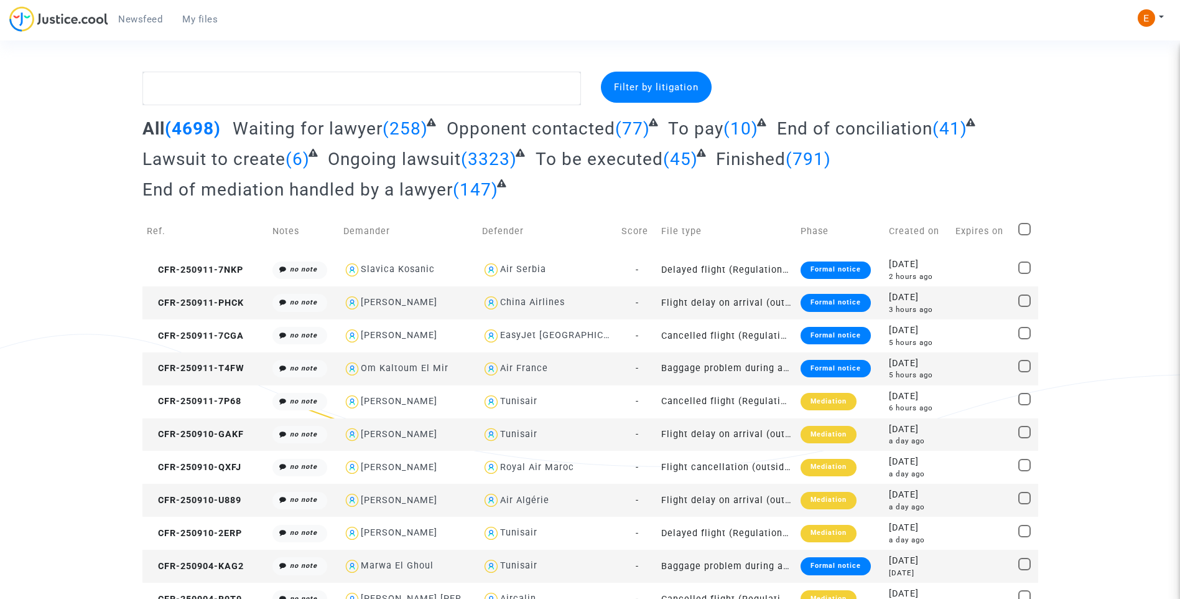
click at [198, 24] on span "My files" at bounding box center [199, 19] width 35 height 11
